Goal: Use online tool/utility: Utilize a website feature to perform a specific function

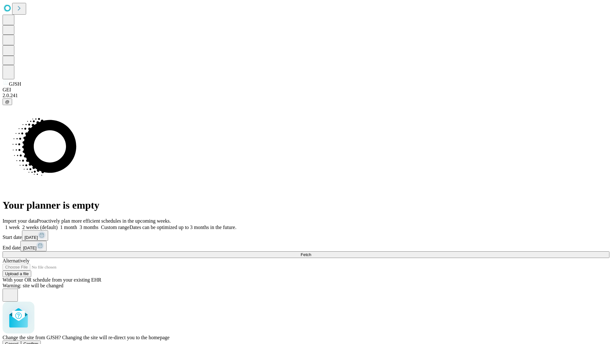
click at [39, 342] on span "Confirm" at bounding box center [31, 344] width 15 height 5
click at [58, 225] on label "2 weeks (default)" at bounding box center [39, 227] width 38 height 5
click at [311, 252] on span "Fetch" at bounding box center [306, 254] width 11 height 5
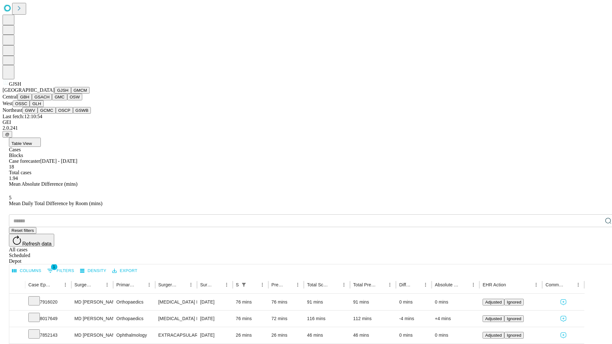
click at [71, 94] on button "GMCM" at bounding box center [80, 90] width 18 height 7
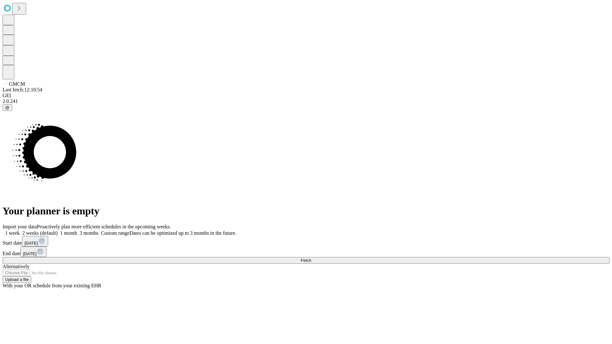
click at [58, 230] on label "2 weeks (default)" at bounding box center [39, 232] width 38 height 5
click at [311, 258] on span "Fetch" at bounding box center [306, 260] width 11 height 5
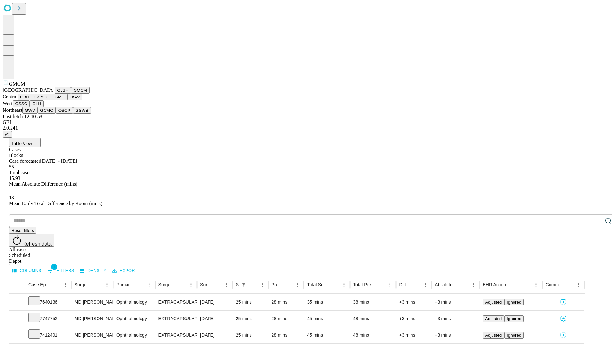
click at [32, 100] on button "GBH" at bounding box center [25, 97] width 14 height 7
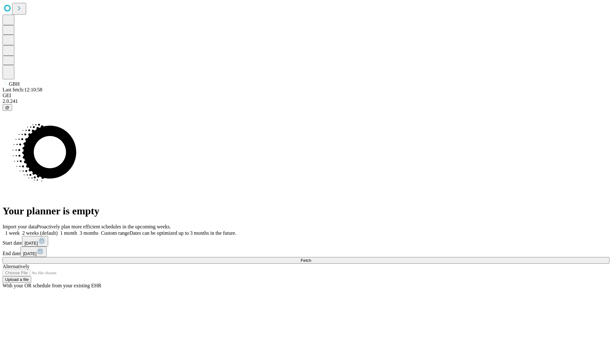
click at [58, 230] on label "2 weeks (default)" at bounding box center [39, 232] width 38 height 5
click at [311, 258] on span "Fetch" at bounding box center [306, 260] width 11 height 5
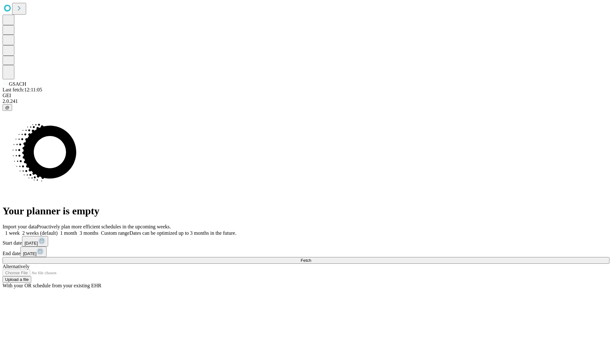
click at [58, 230] on label "2 weeks (default)" at bounding box center [39, 232] width 38 height 5
click at [311, 258] on span "Fetch" at bounding box center [306, 260] width 11 height 5
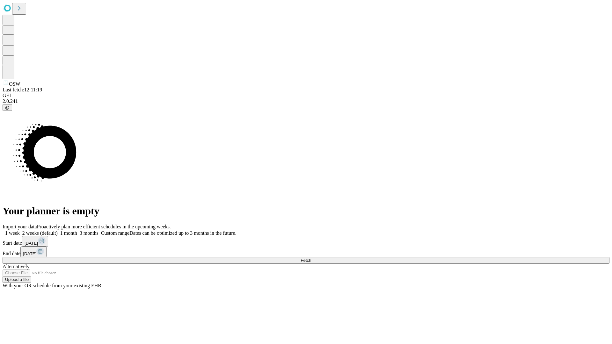
click at [58, 230] on label "2 weeks (default)" at bounding box center [39, 232] width 38 height 5
click at [311, 258] on span "Fetch" at bounding box center [306, 260] width 11 height 5
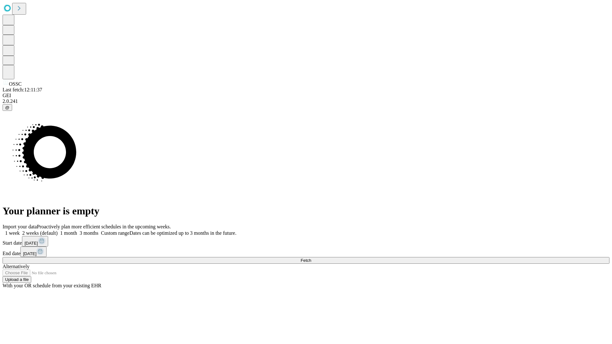
click at [58, 230] on label "2 weeks (default)" at bounding box center [39, 232] width 38 height 5
click at [311, 258] on span "Fetch" at bounding box center [306, 260] width 11 height 5
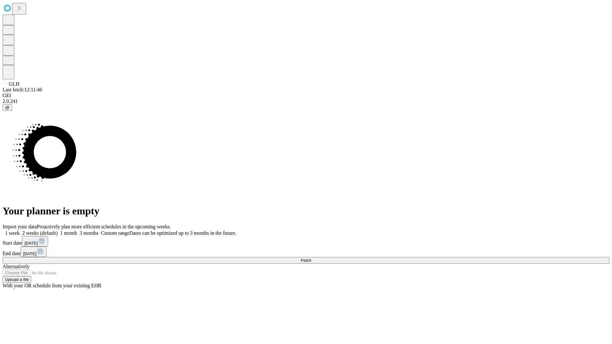
click at [58, 230] on label "2 weeks (default)" at bounding box center [39, 232] width 38 height 5
click at [311, 258] on span "Fetch" at bounding box center [306, 260] width 11 height 5
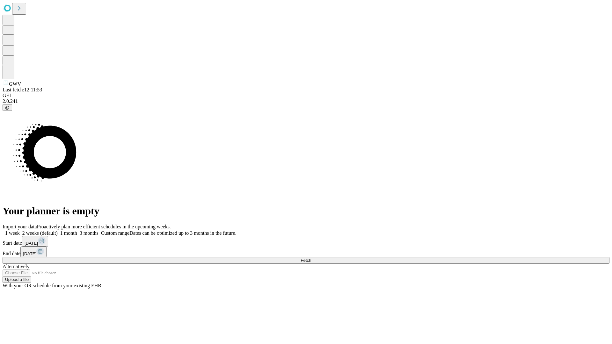
click at [58, 230] on label "2 weeks (default)" at bounding box center [39, 232] width 38 height 5
click at [311, 258] on span "Fetch" at bounding box center [306, 260] width 11 height 5
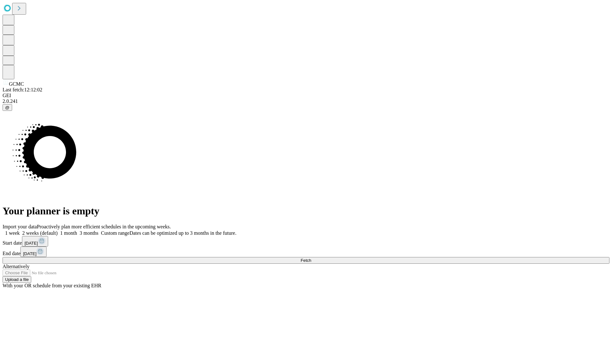
click at [58, 230] on label "2 weeks (default)" at bounding box center [39, 232] width 38 height 5
click at [311, 258] on span "Fetch" at bounding box center [306, 260] width 11 height 5
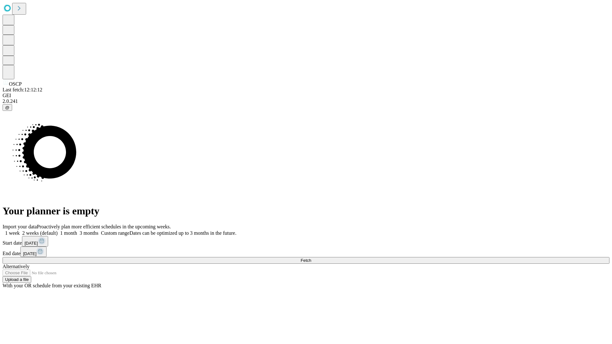
click at [311, 258] on span "Fetch" at bounding box center [306, 260] width 11 height 5
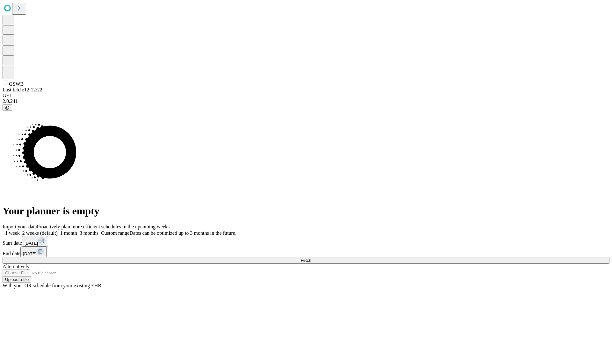
click at [311, 258] on span "Fetch" at bounding box center [306, 260] width 11 height 5
